Goal: Transaction & Acquisition: Subscribe to service/newsletter

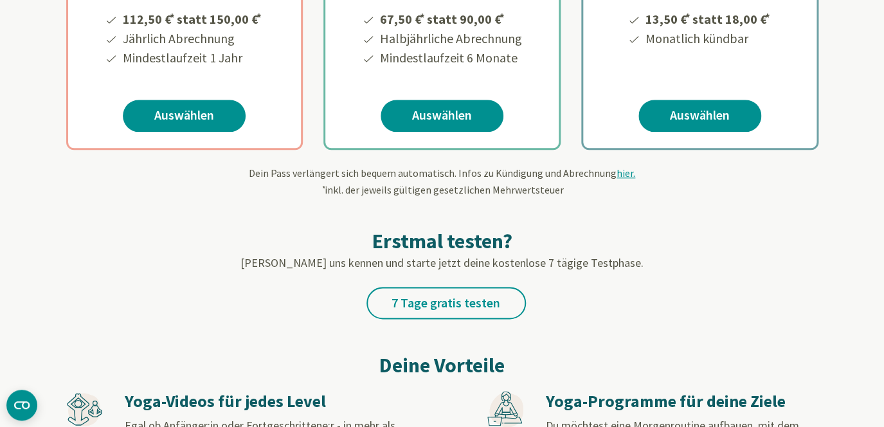
scroll to position [410, 0]
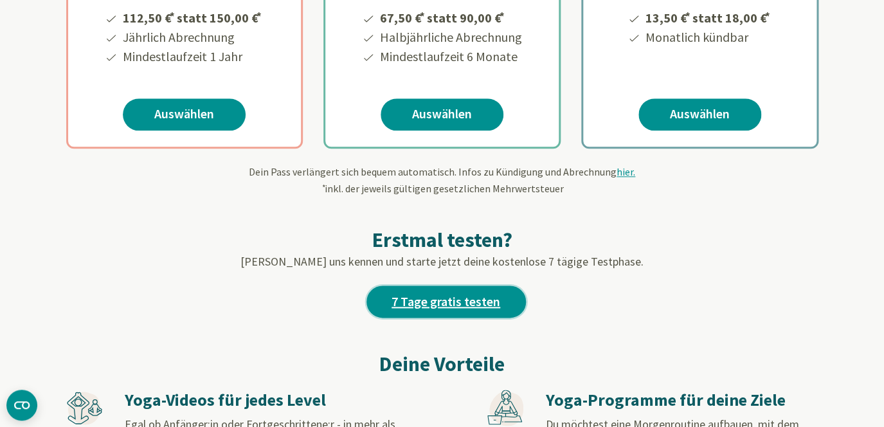
click at [473, 307] on link "7 Tage gratis testen" at bounding box center [447, 302] width 160 height 32
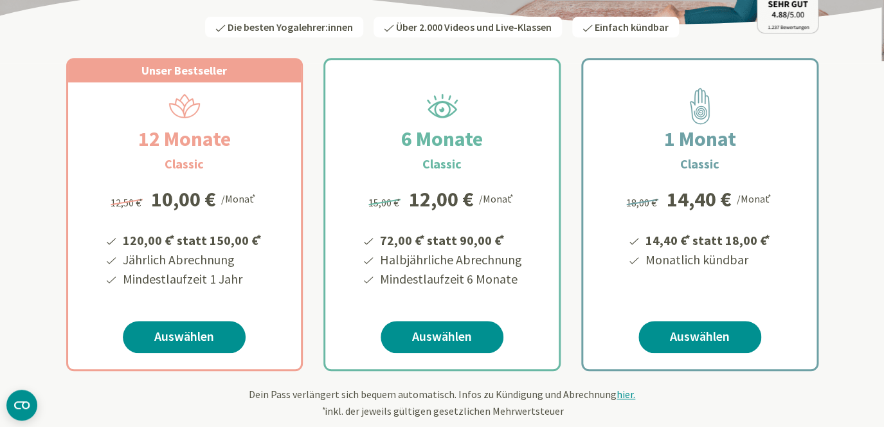
scroll to position [189, 0]
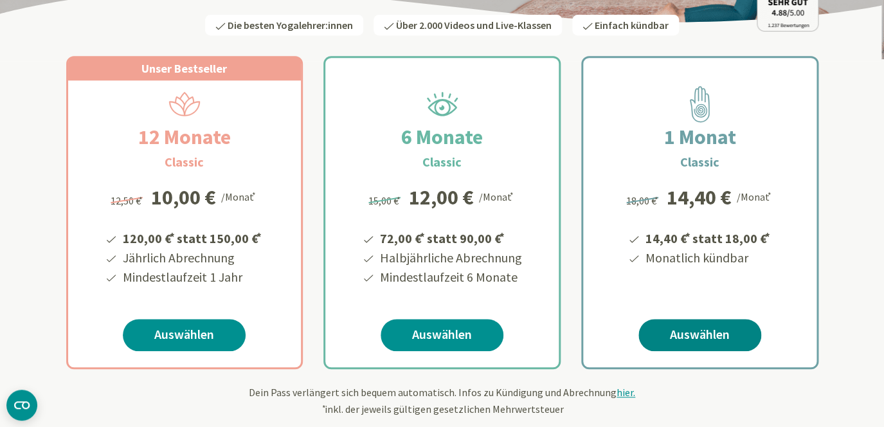
click at [731, 344] on link "Auswählen" at bounding box center [700, 335] width 123 height 32
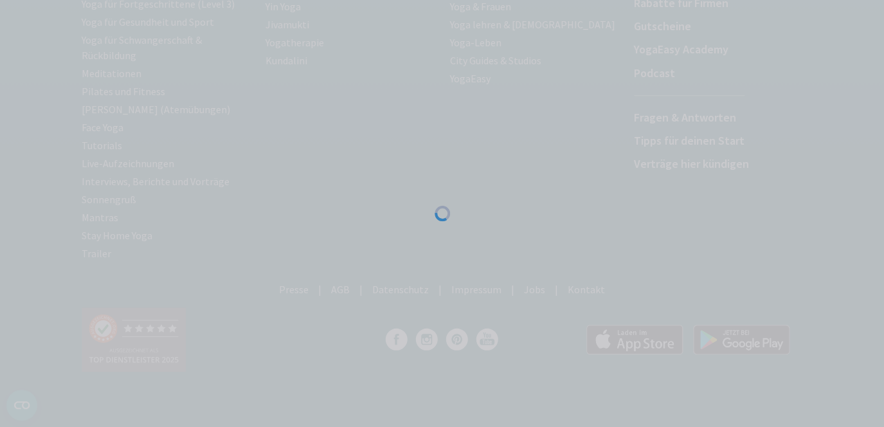
scroll to position [282, 0]
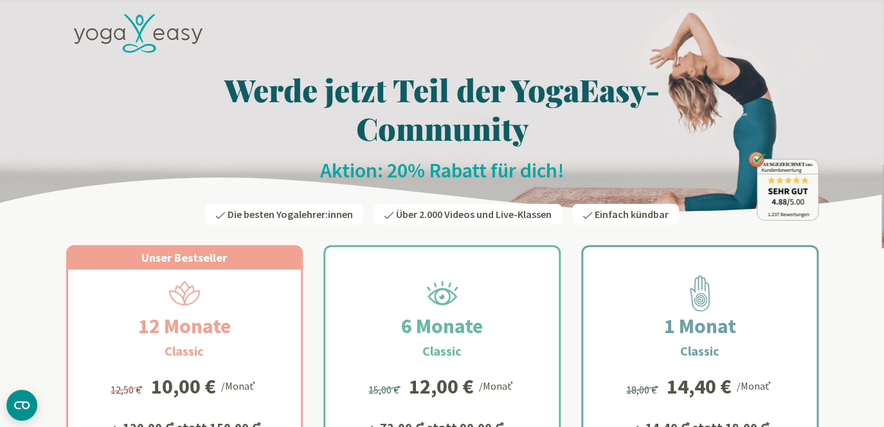
click at [161, 38] on icon at bounding box center [138, 33] width 129 height 39
click at [154, 28] on icon at bounding box center [138, 33] width 129 height 39
